Goal: Task Accomplishment & Management: Use online tool/utility

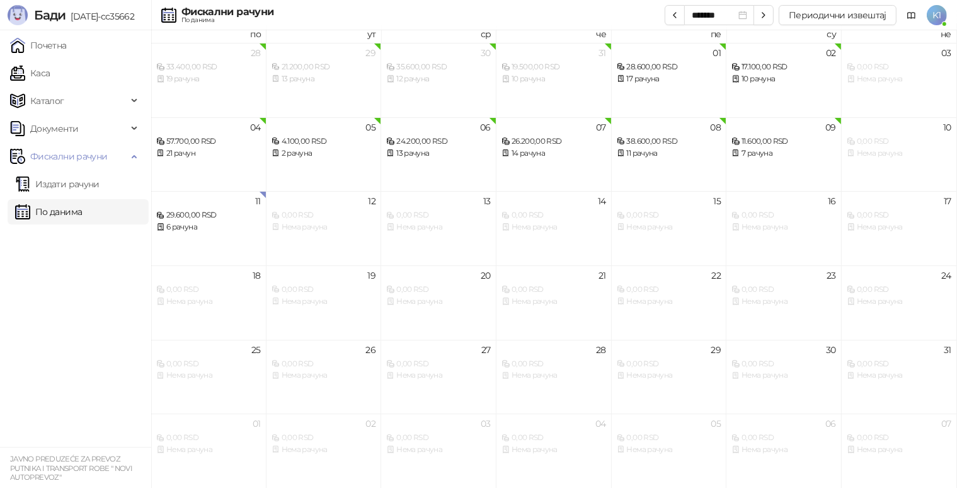
scroll to position [7, 0]
click at [40, 211] on link "По данима" at bounding box center [48, 211] width 67 height 25
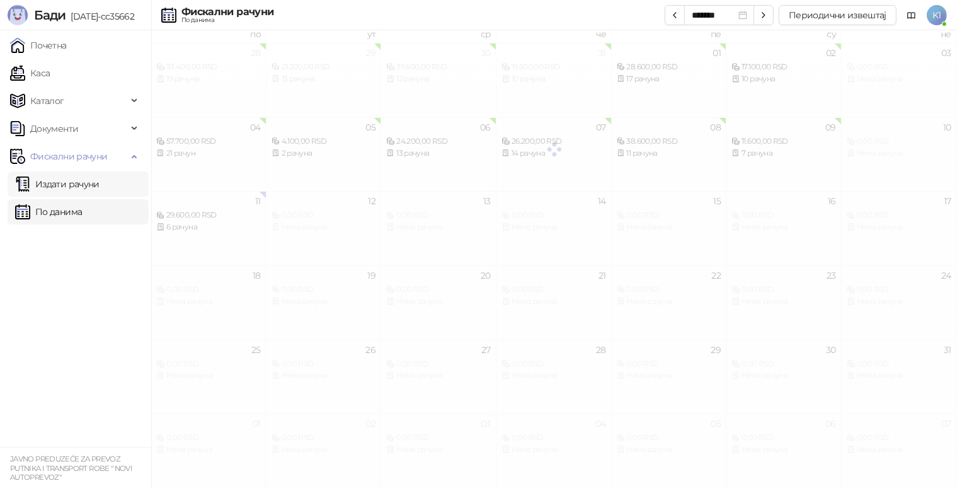
click at [93, 183] on link "Издати рачуни" at bounding box center [57, 183] width 84 height 25
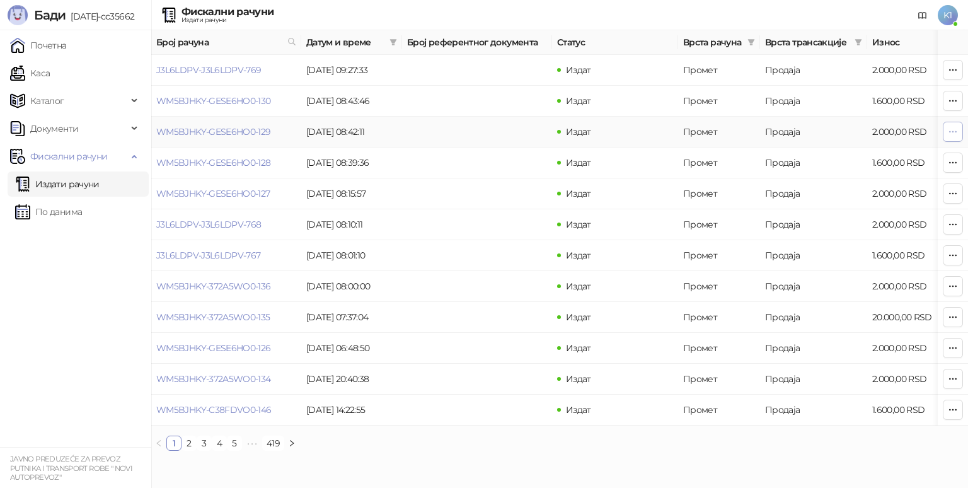
click at [953, 130] on icon "button" at bounding box center [953, 132] width 10 height 10
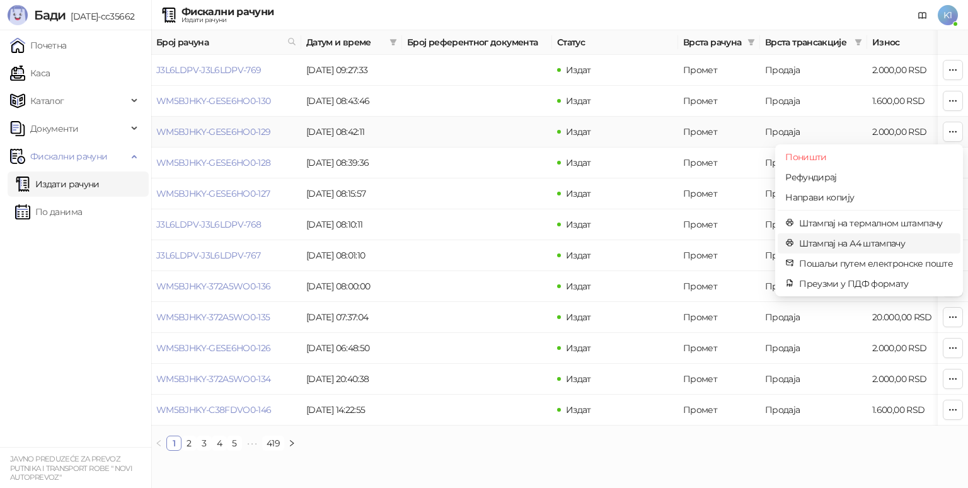
click at [906, 241] on span "Штампај на А4 штампачу" at bounding box center [876, 243] width 154 height 14
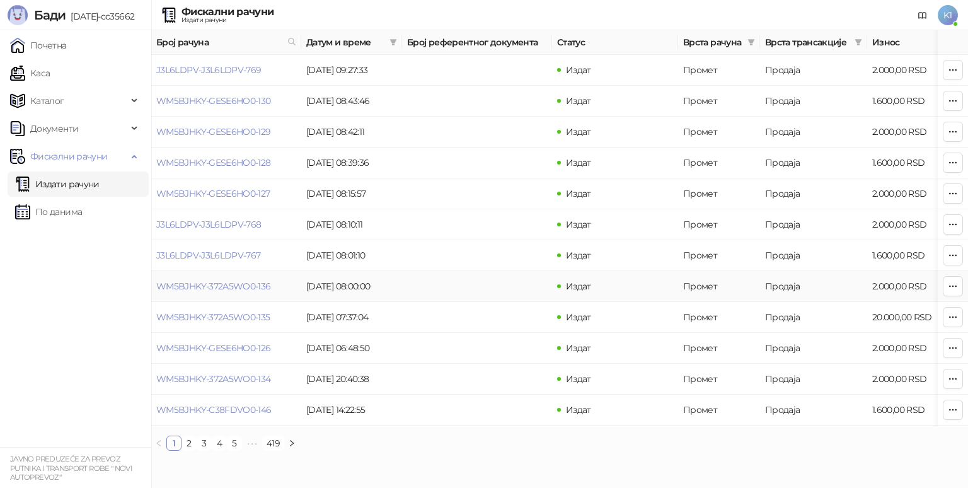
click at [887, 289] on td "2.000,00 RSD" at bounding box center [911, 286] width 88 height 31
click at [952, 283] on icon "button" at bounding box center [953, 286] width 10 height 10
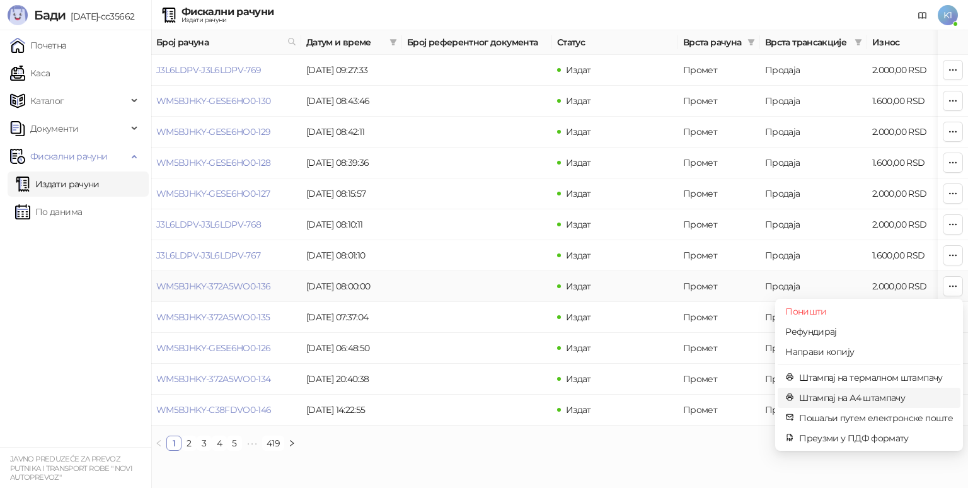
click at [858, 400] on span "Штампај на А4 штампачу" at bounding box center [876, 398] width 154 height 14
